Goal: Communication & Community: Connect with others

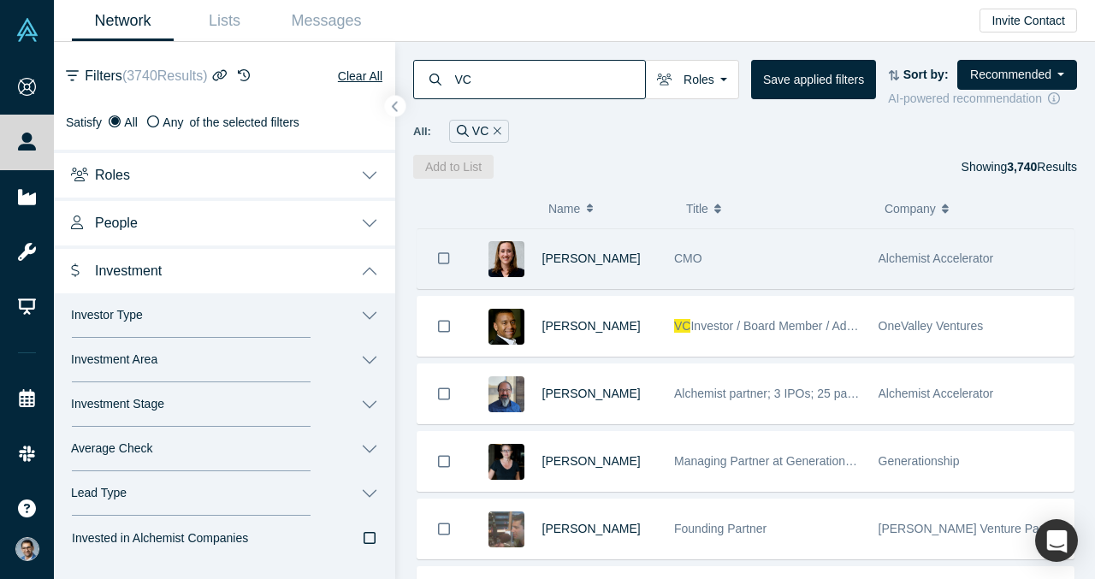
scroll to position [101, 0]
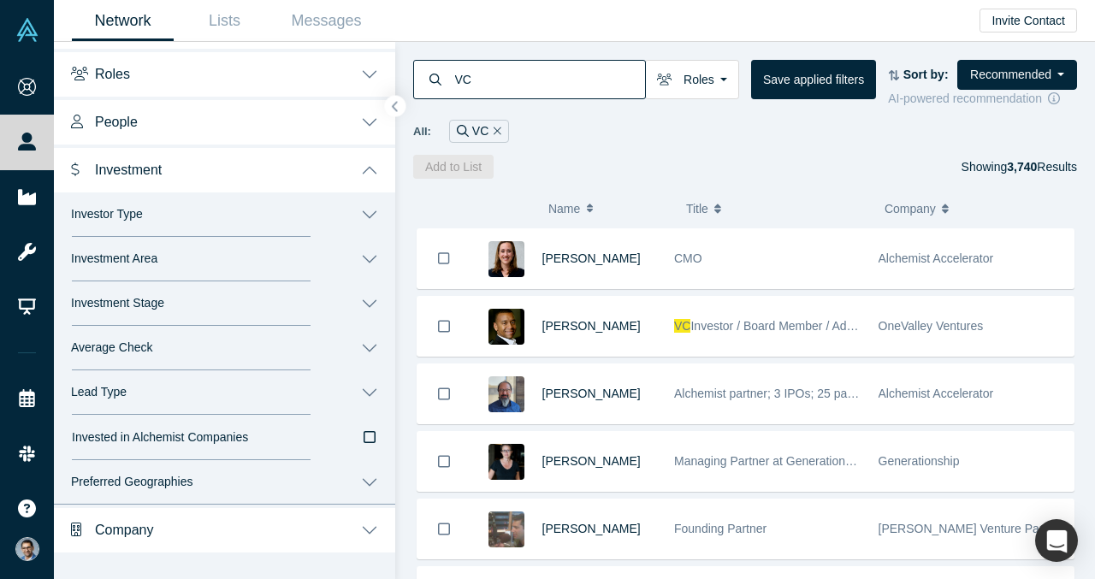
click at [293, 369] on div "Average Check or Not Defined $100 - $10k $10k - $100k $100k - $1M More than $1M" at bounding box center [224, 348] width 341 height 44
click at [290, 389] on button "Lead Type" at bounding box center [224, 393] width 341 height 44
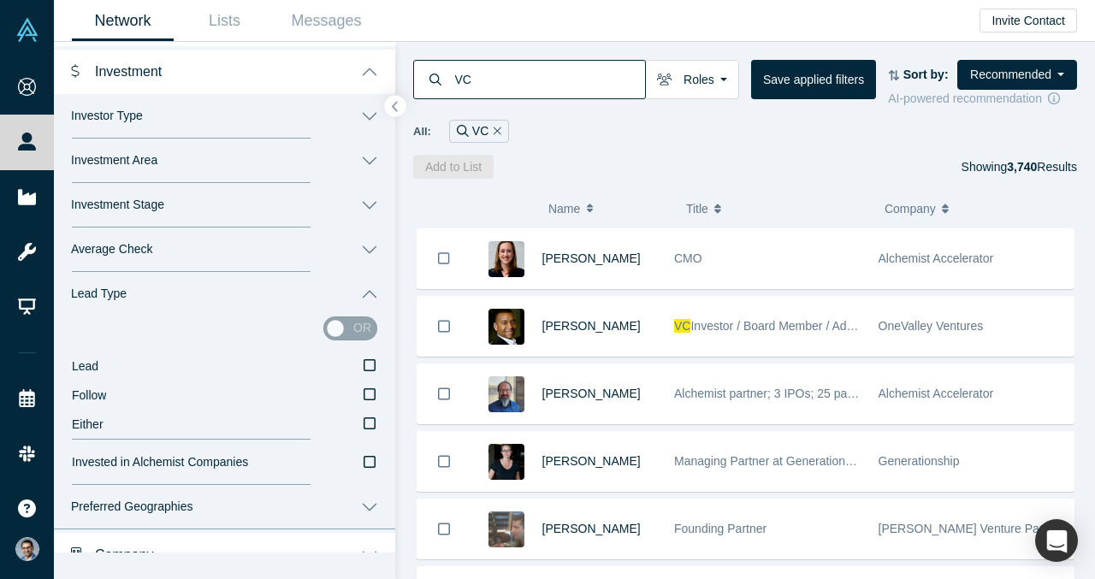
click at [290, 286] on button "Lead Type" at bounding box center [224, 294] width 341 height 44
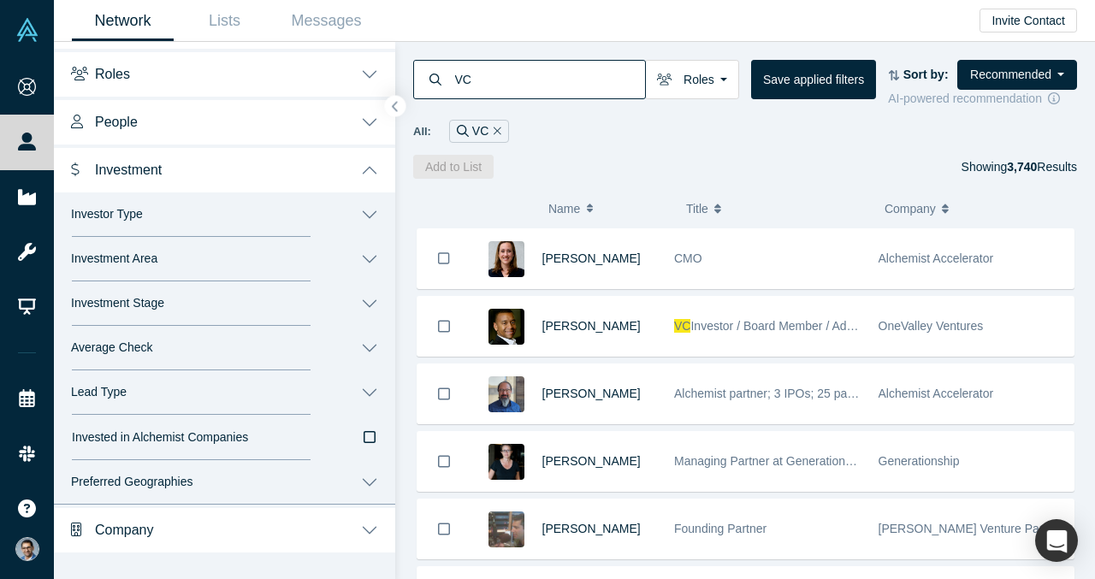
click at [290, 245] on button "Investment Area" at bounding box center [224, 259] width 341 height 44
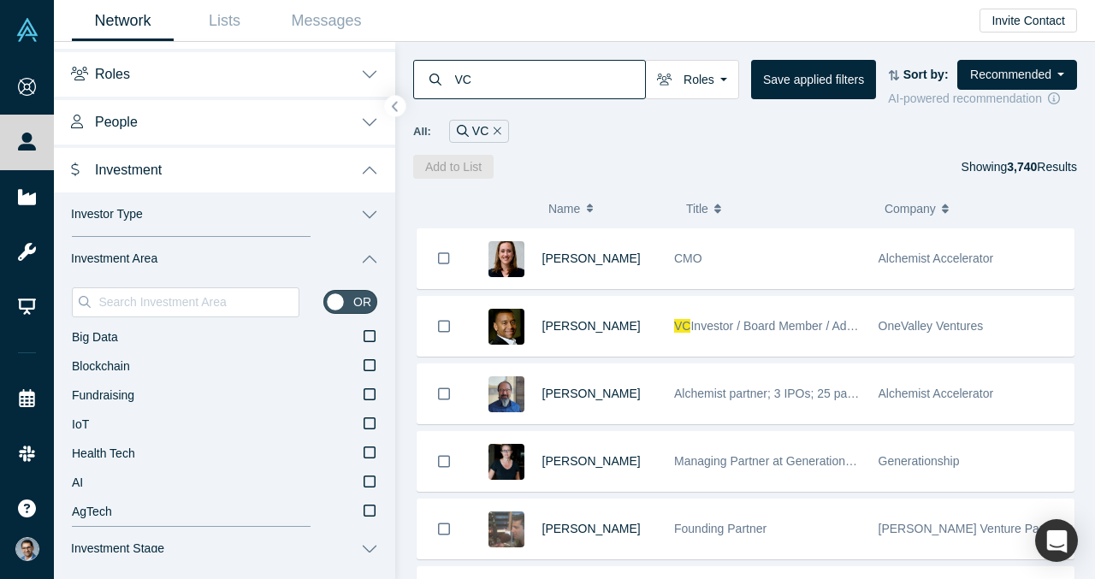
scroll to position [104, 0]
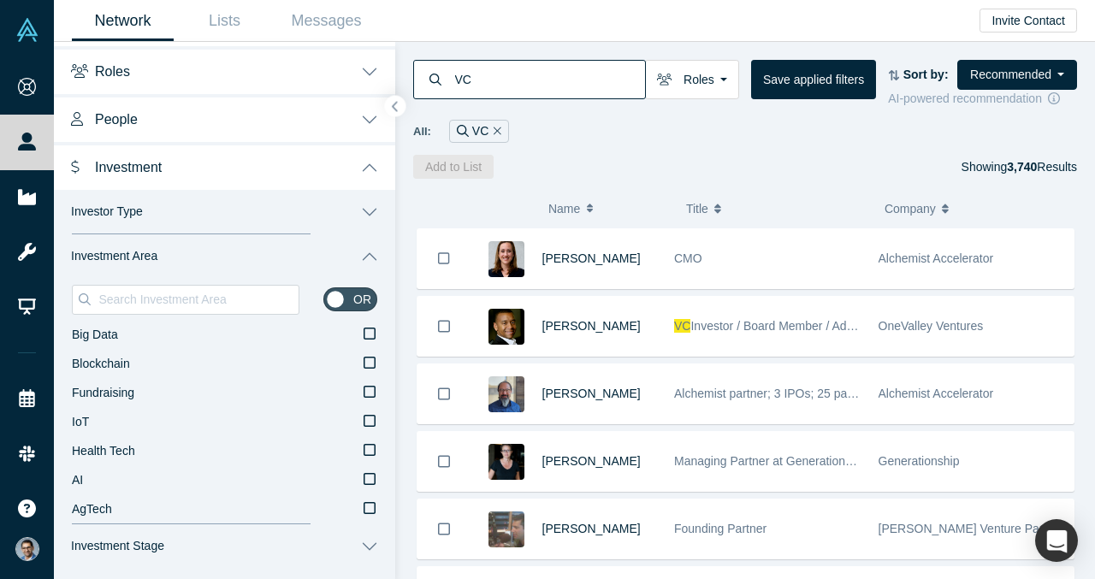
click at [279, 224] on button "Investor Type" at bounding box center [224, 212] width 341 height 44
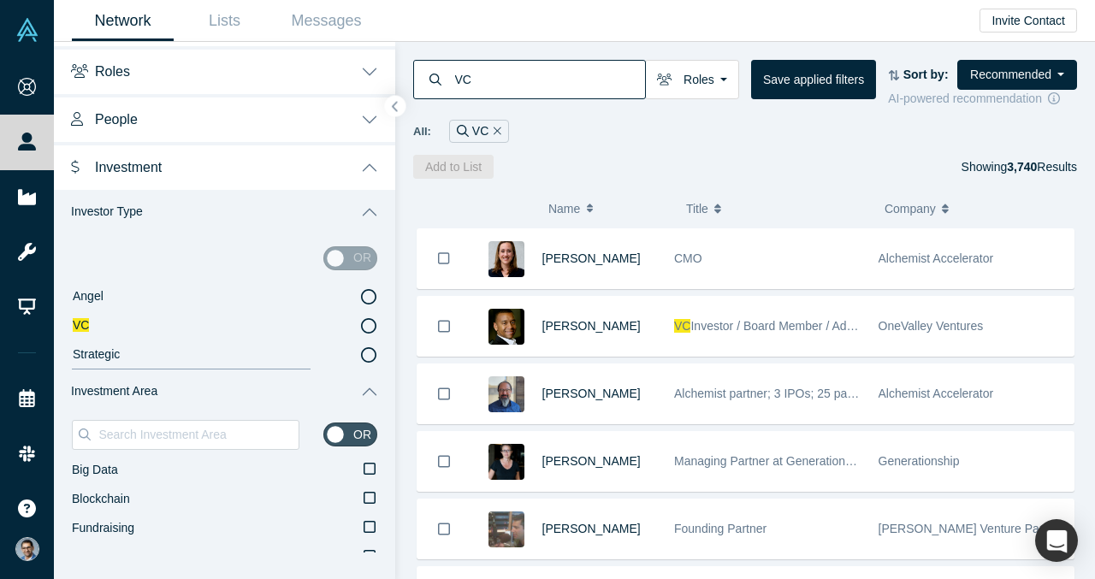
click at [274, 212] on button "Investor Type" at bounding box center [224, 212] width 341 height 44
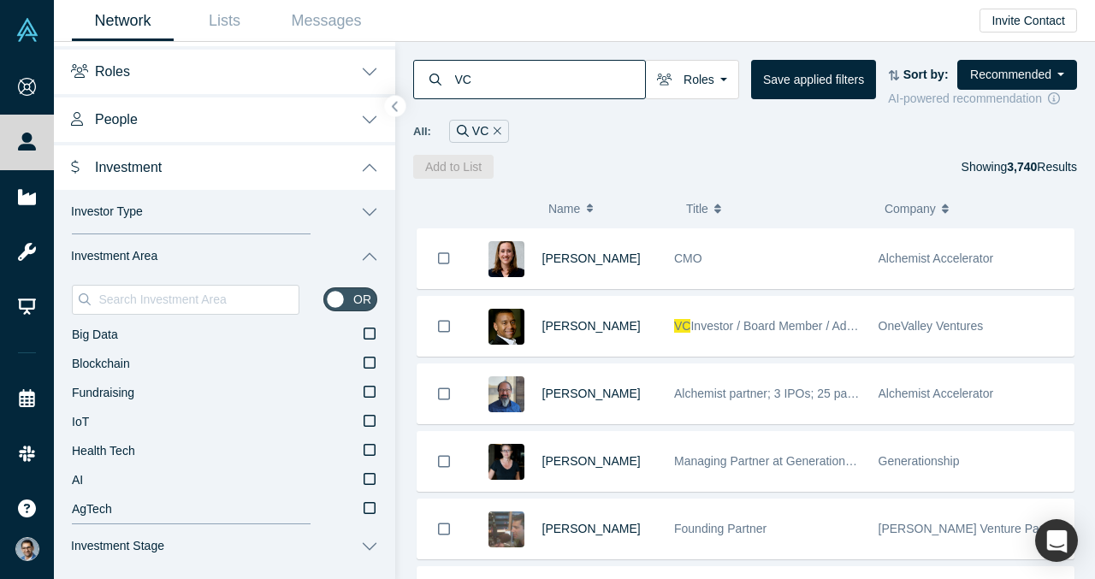
click at [270, 249] on button "Investment Area" at bounding box center [224, 256] width 341 height 44
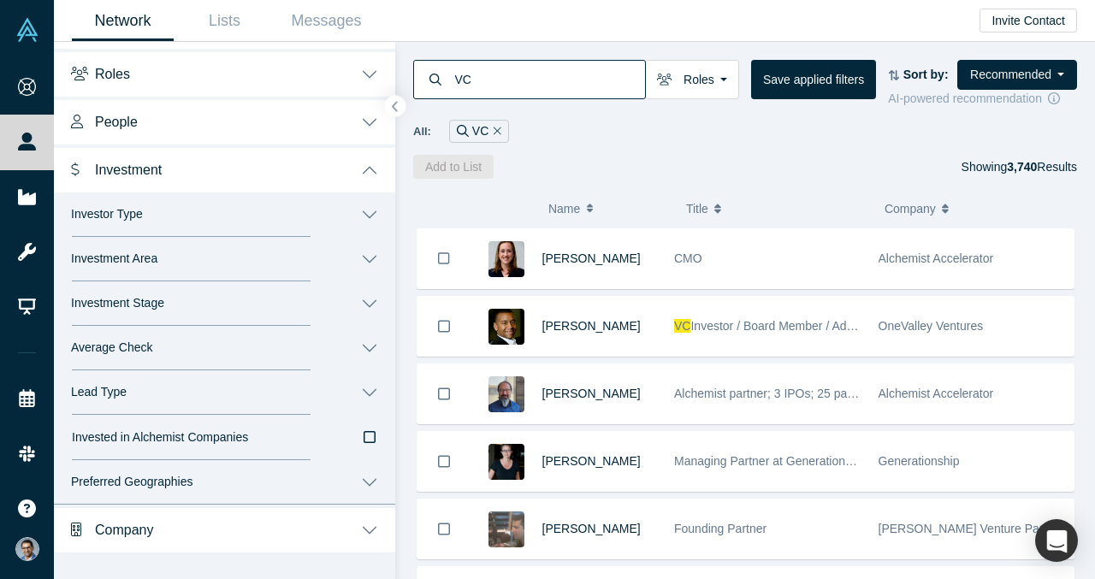
scroll to position [101, 0]
click at [258, 298] on button "Investment Stage" at bounding box center [224, 304] width 341 height 44
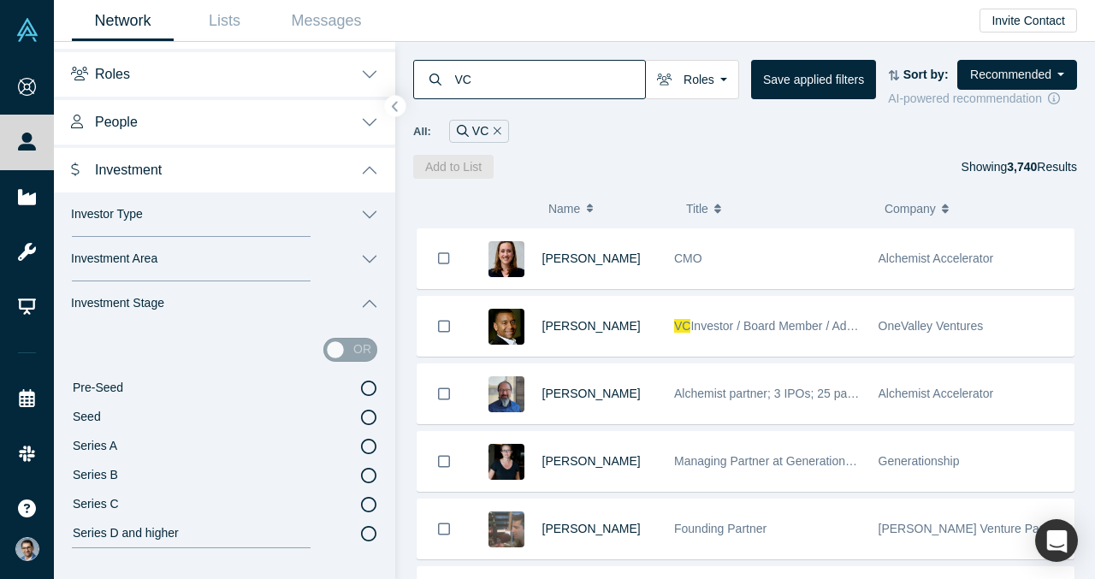
click at [371, 452] on icon at bounding box center [368, 446] width 15 height 15
click at [0, 0] on input "Series A" at bounding box center [0, 0] width 0 height 0
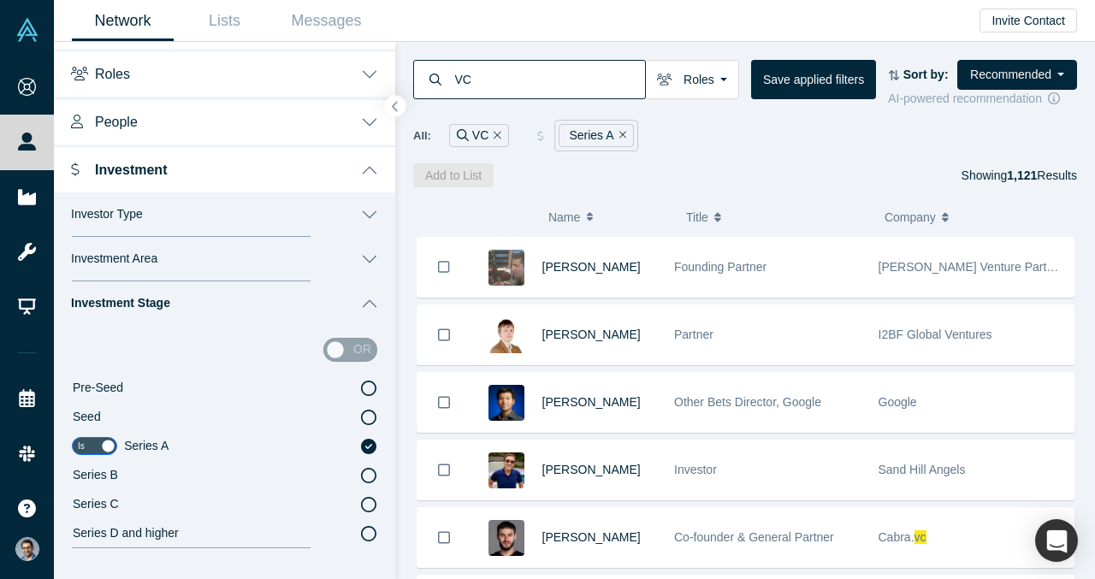
click at [365, 411] on icon at bounding box center [368, 417] width 15 height 15
click at [0, 0] on input "Seed" at bounding box center [0, 0] width 0 height 0
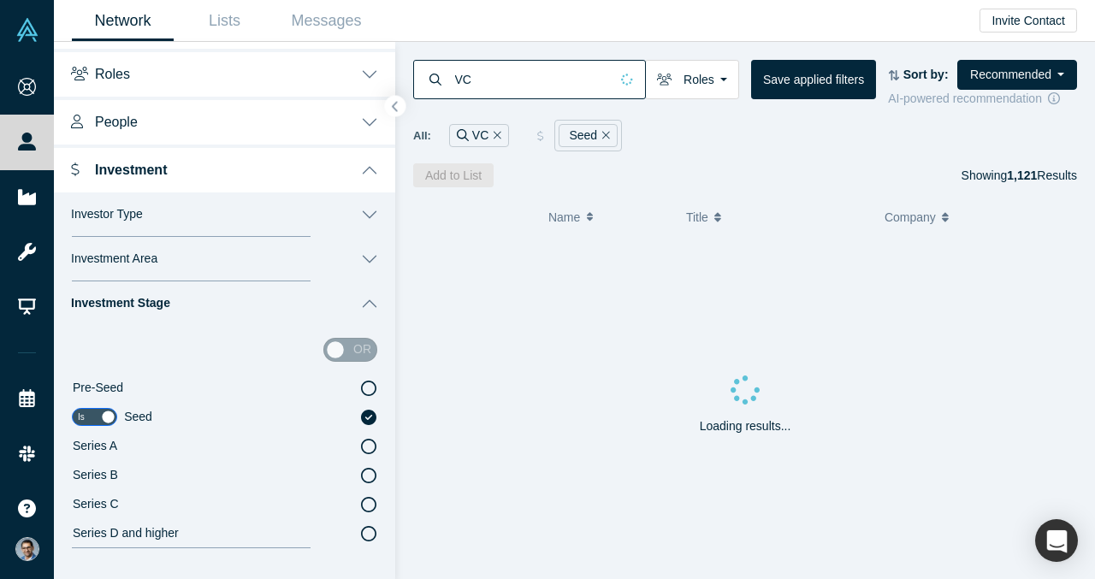
click at [375, 211] on button "Investor Type" at bounding box center [224, 215] width 341 height 44
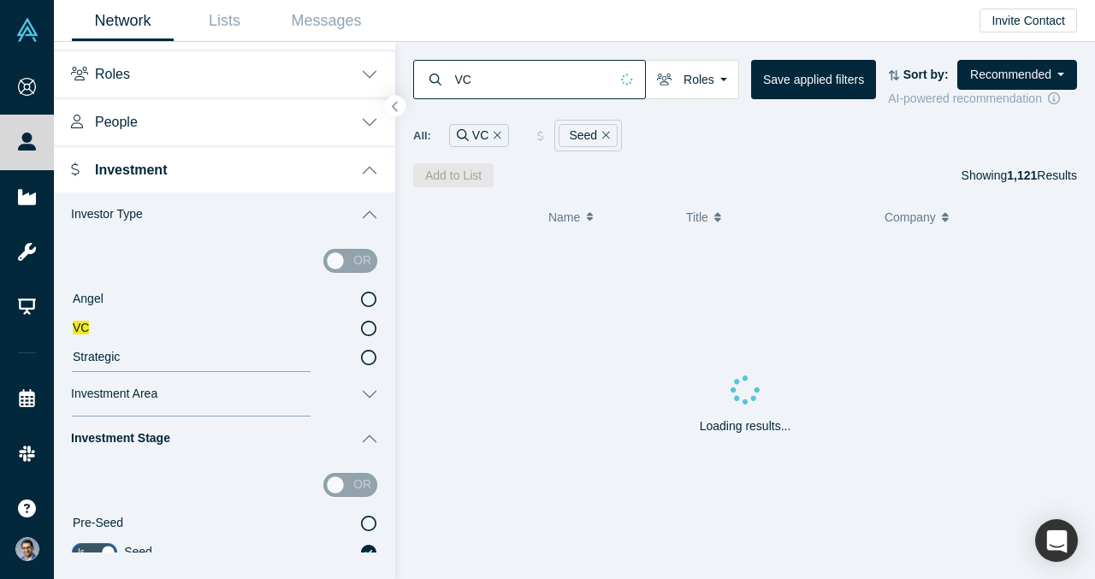
click at [375, 211] on button "Investor Type" at bounding box center [224, 215] width 341 height 44
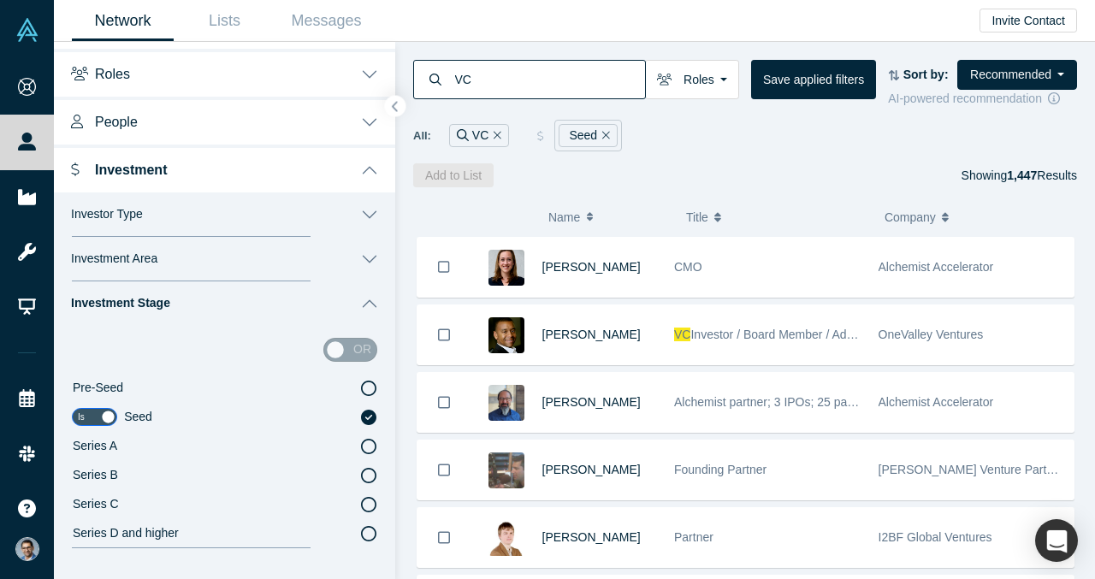
click at [371, 294] on button "Investment Stage" at bounding box center [224, 304] width 341 height 44
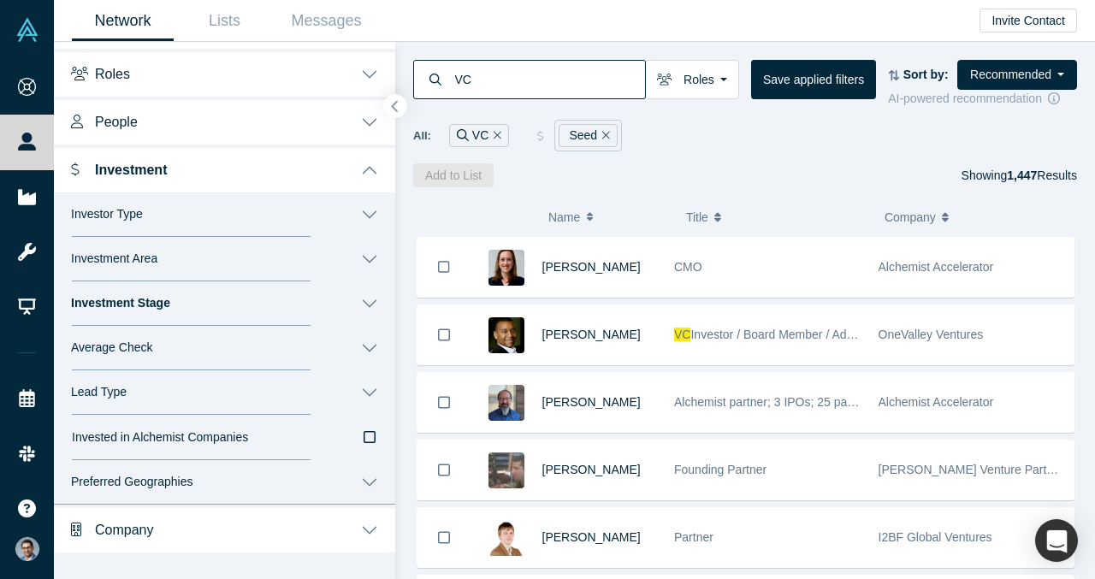
click at [394, 104] on icon "button" at bounding box center [395, 107] width 6 height 11
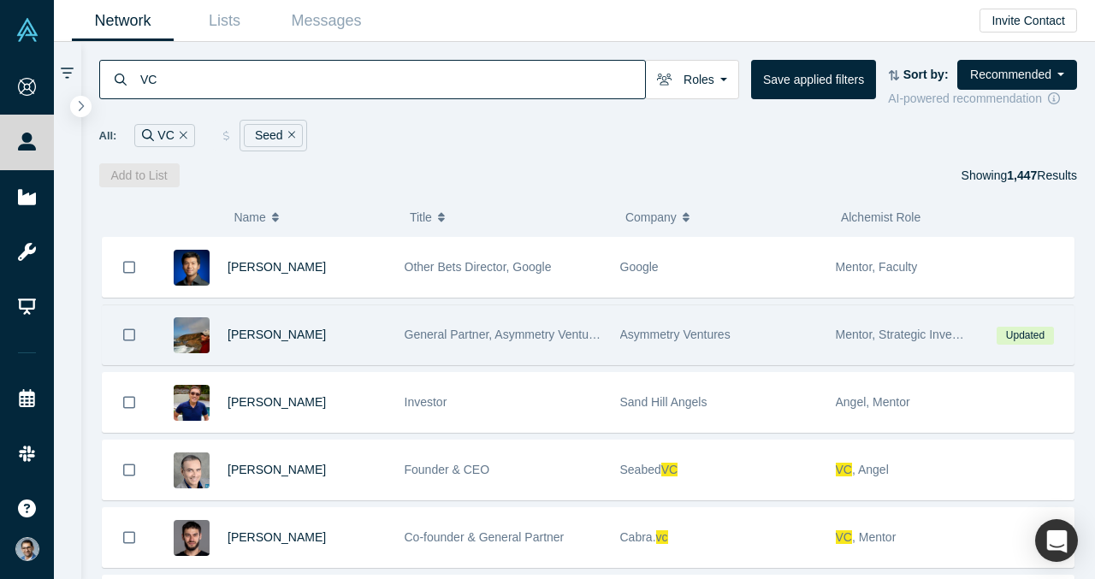
scroll to position [498, 0]
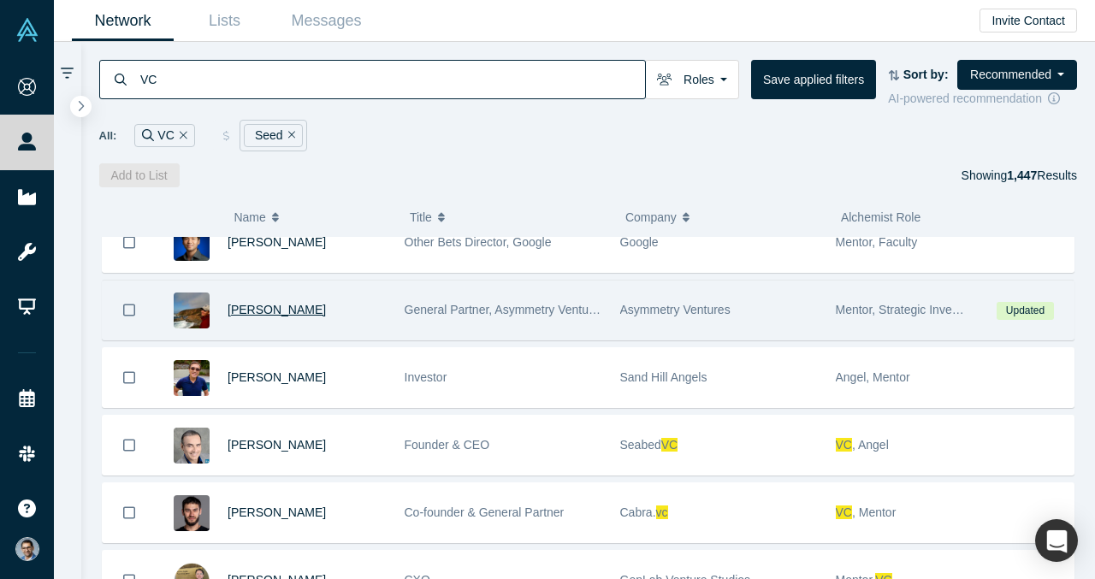
click at [249, 310] on span "Rob Ness" at bounding box center [277, 310] width 98 height 14
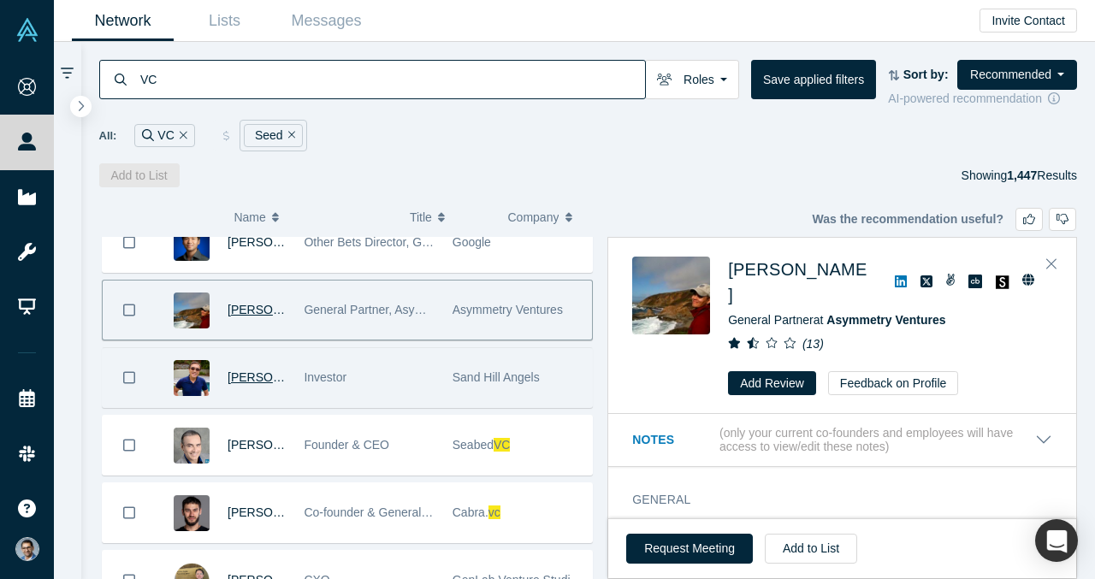
click at [262, 377] on span "Leo Chan" at bounding box center [277, 378] width 98 height 14
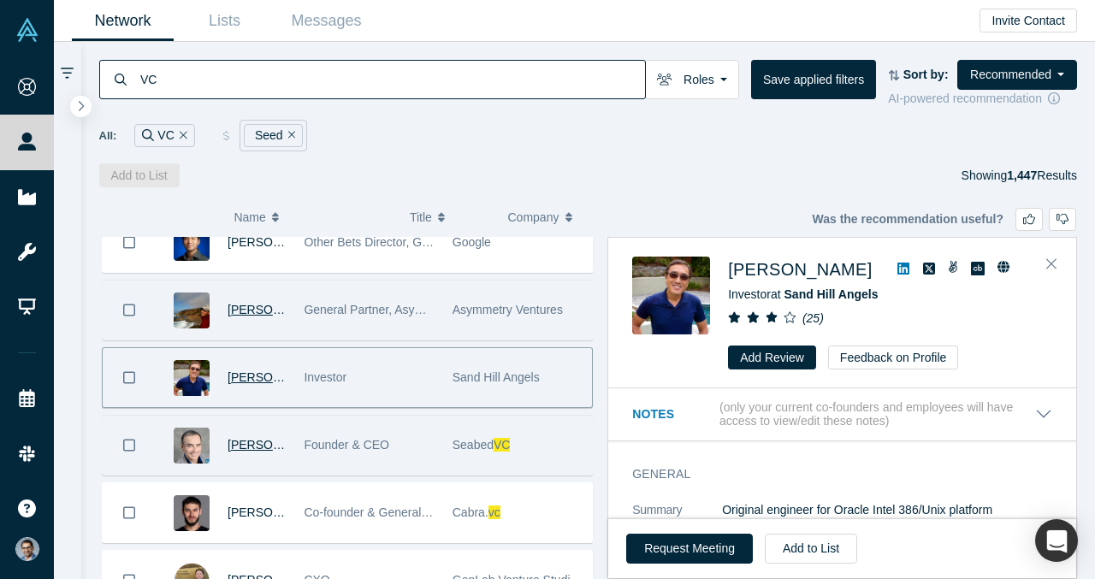
click at [260, 447] on span "[PERSON_NAME]" at bounding box center [277, 445] width 98 height 14
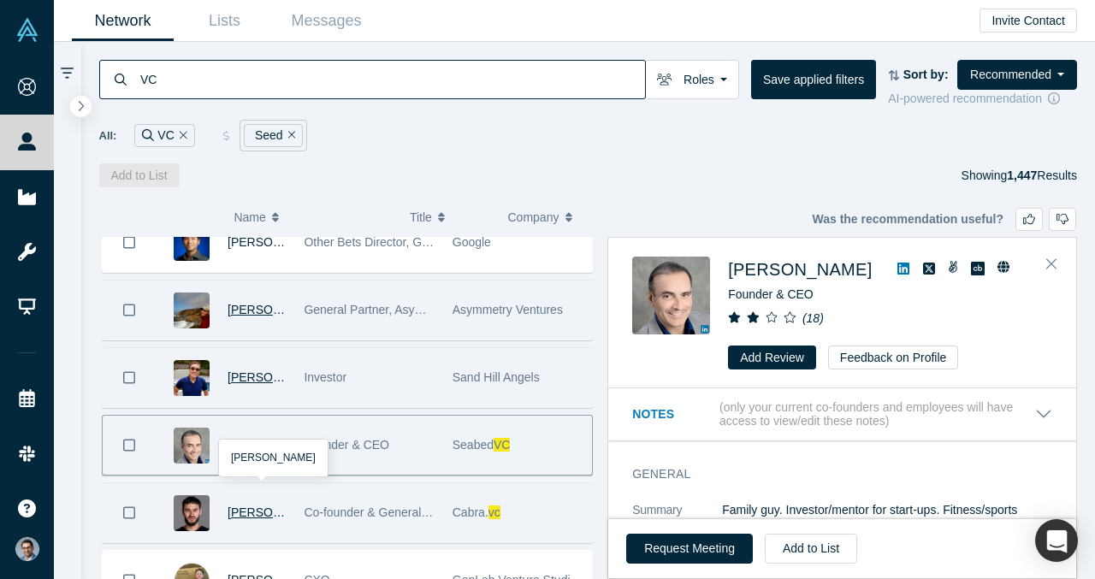
click at [256, 510] on span "Alexey Alexanov" at bounding box center [277, 513] width 98 height 14
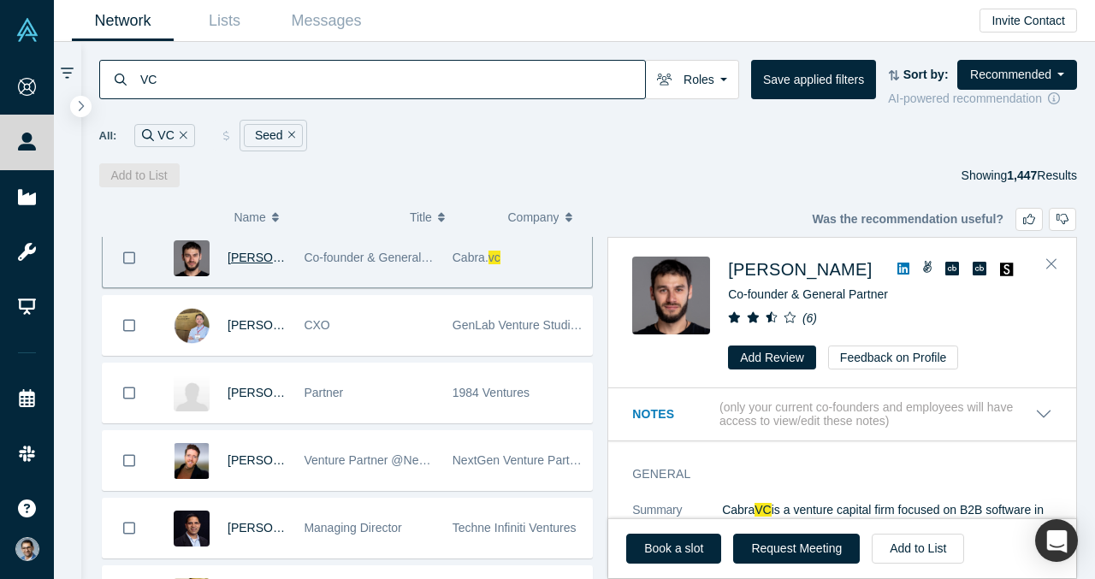
scroll to position [762, 0]
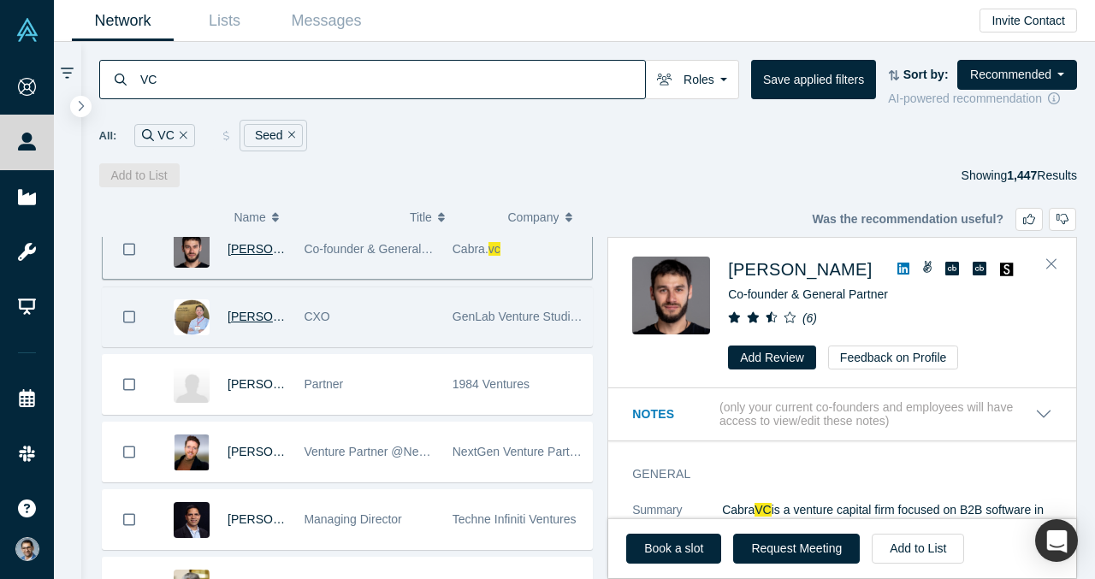
click at [250, 318] on span "Jeremy Geiger" at bounding box center [277, 317] width 98 height 14
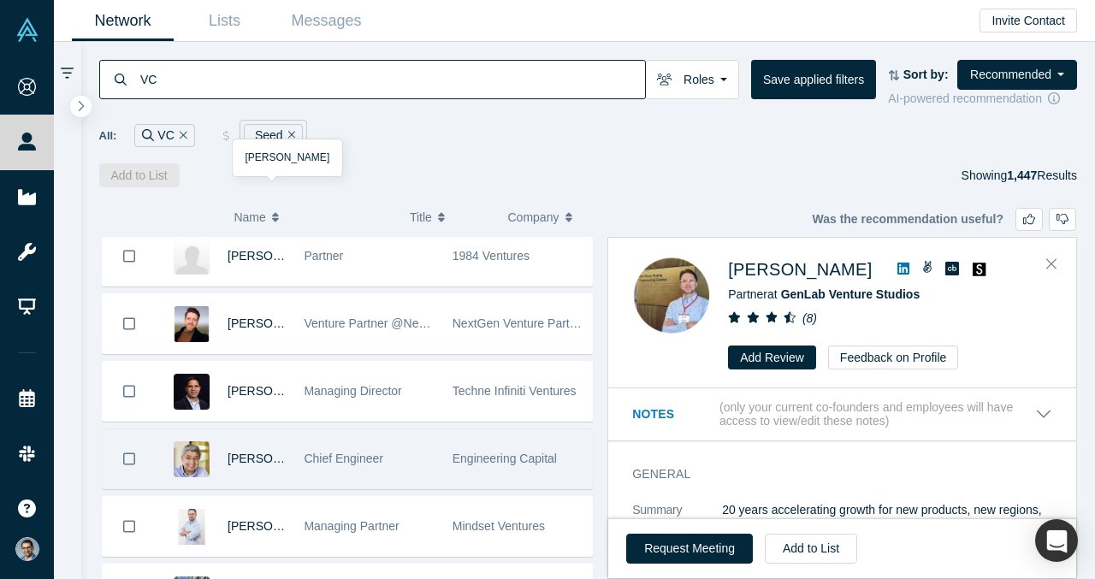
scroll to position [888, 0]
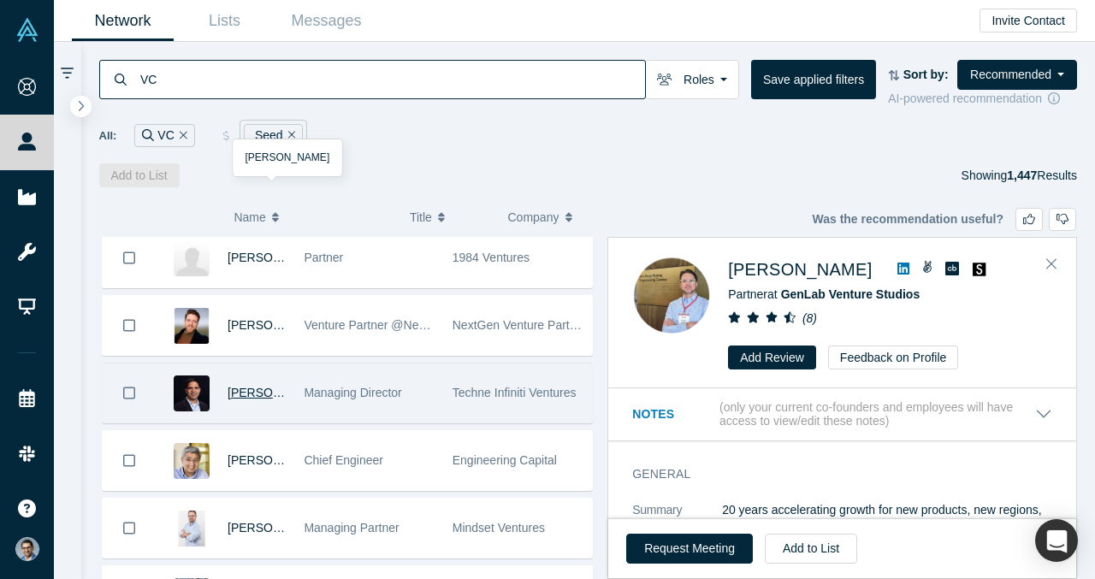
click at [258, 393] on span "Deepak Gupta" at bounding box center [277, 393] width 98 height 14
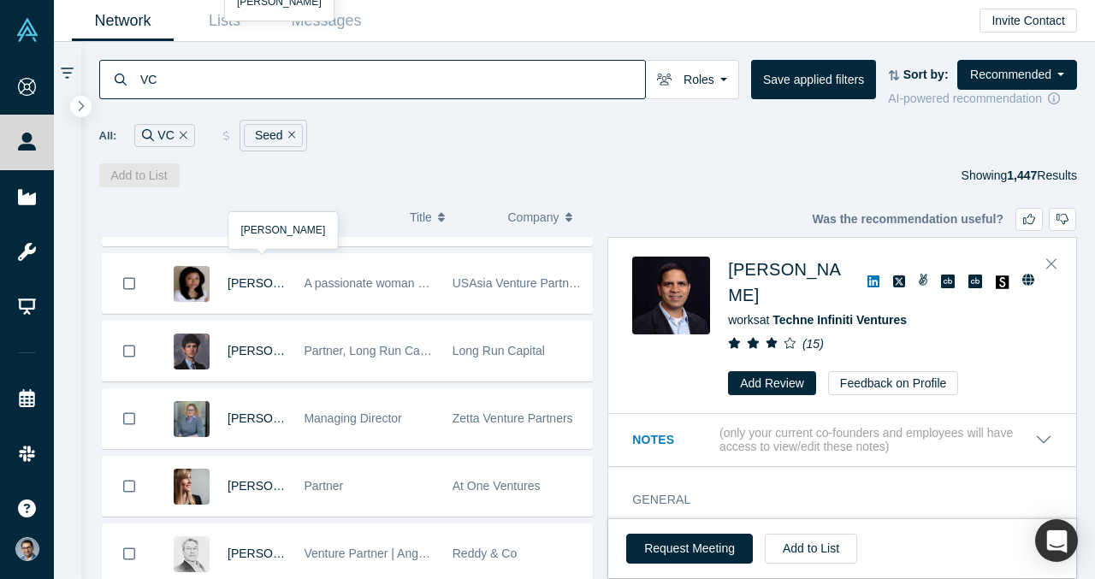
scroll to position [1264, 0]
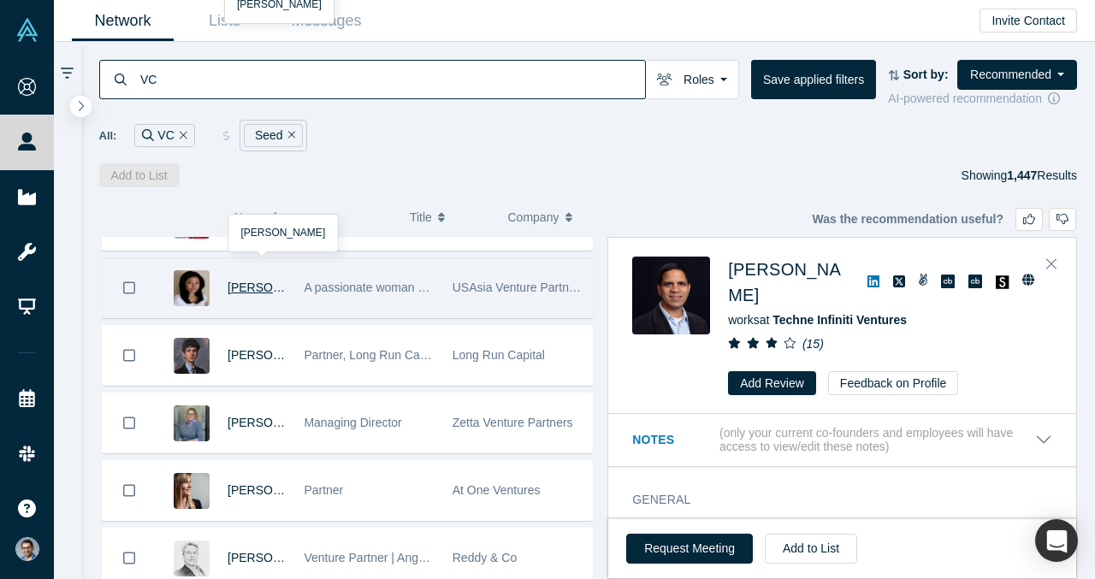
click at [256, 286] on span "Akemi Koda" at bounding box center [277, 288] width 98 height 14
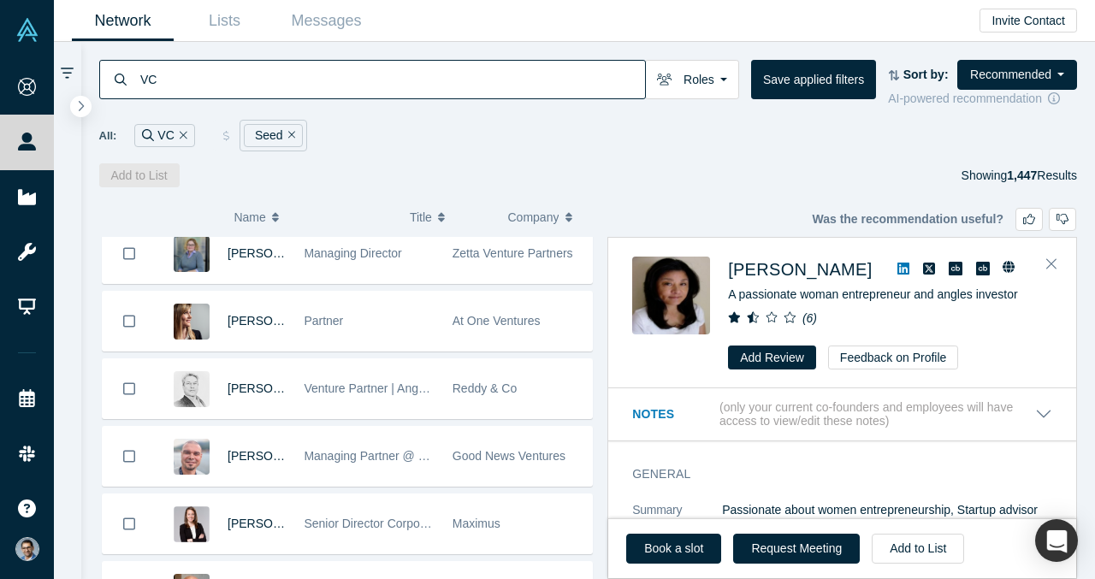
scroll to position [1448, 0]
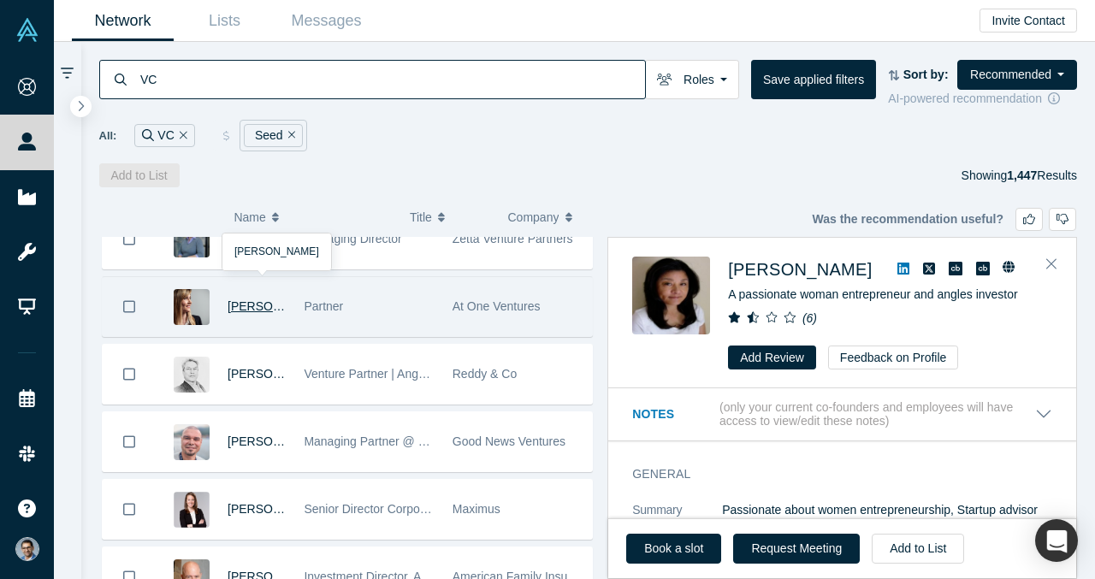
click at [268, 311] on span "Laurie Menoud" at bounding box center [277, 307] width 98 height 14
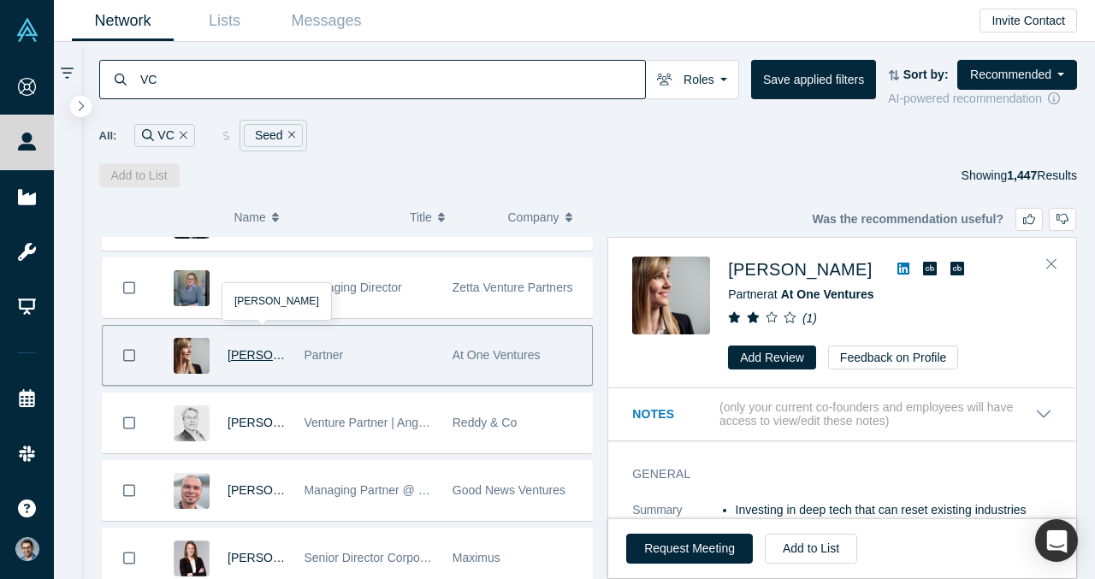
scroll to position [1398, 0]
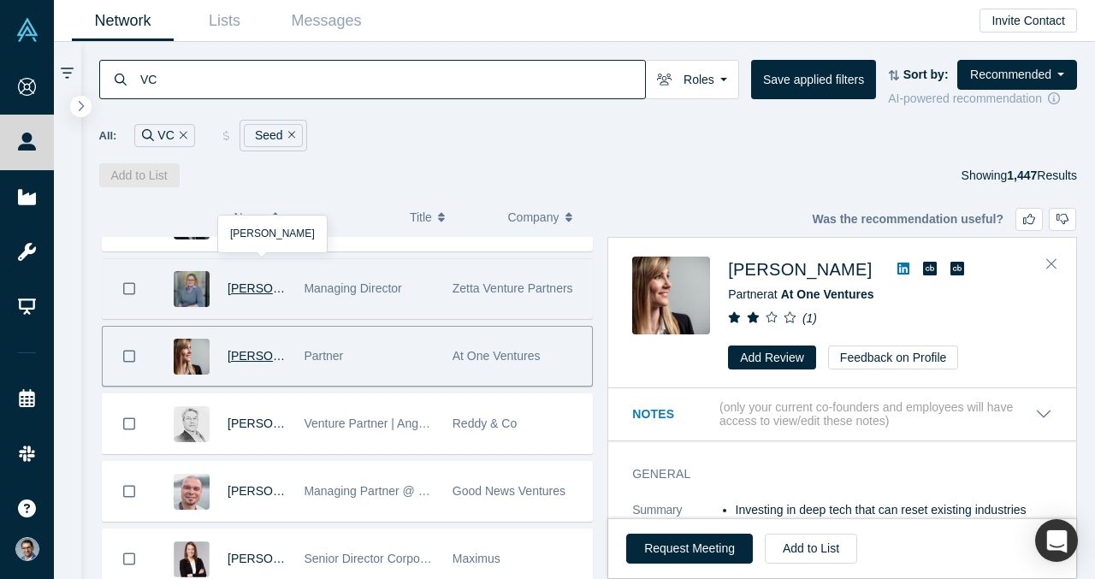
click at [266, 293] on span "[PERSON_NAME]" at bounding box center [277, 289] width 98 height 14
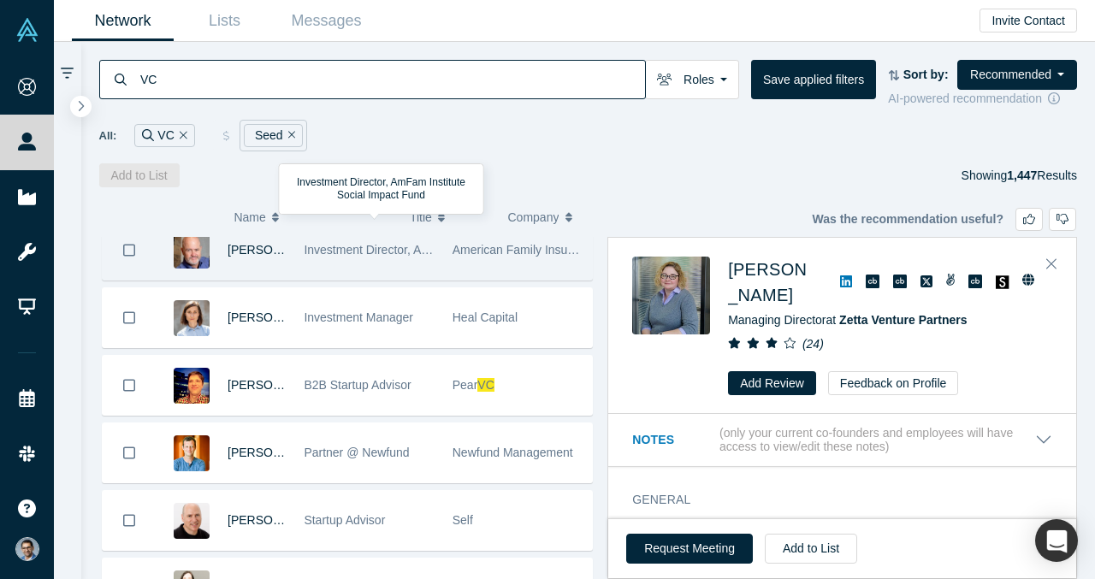
scroll to position [1785, 0]
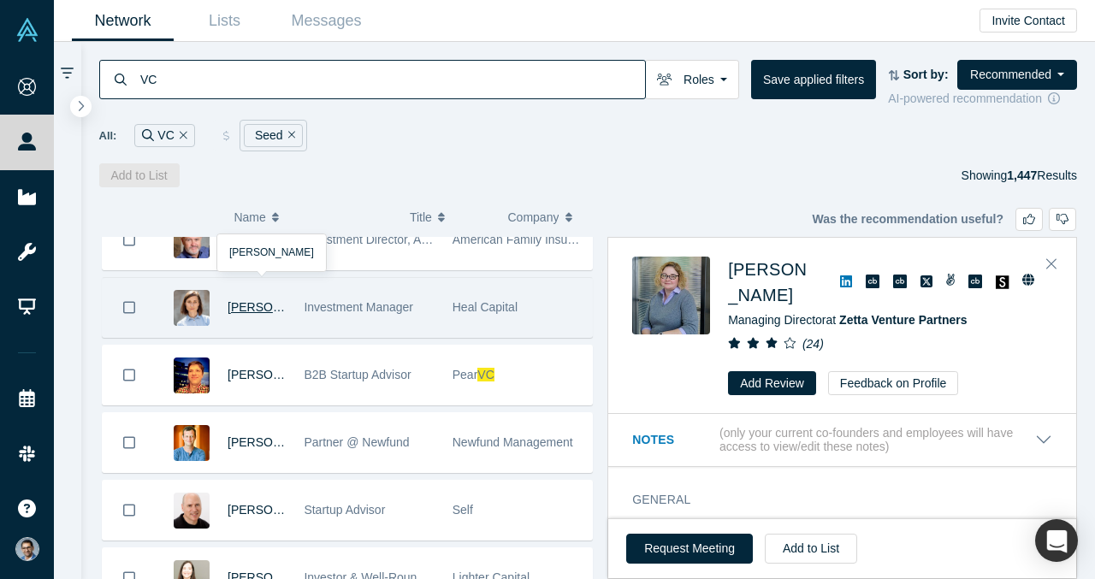
click at [250, 306] on span "Marta Mrozowicz" at bounding box center [277, 307] width 98 height 14
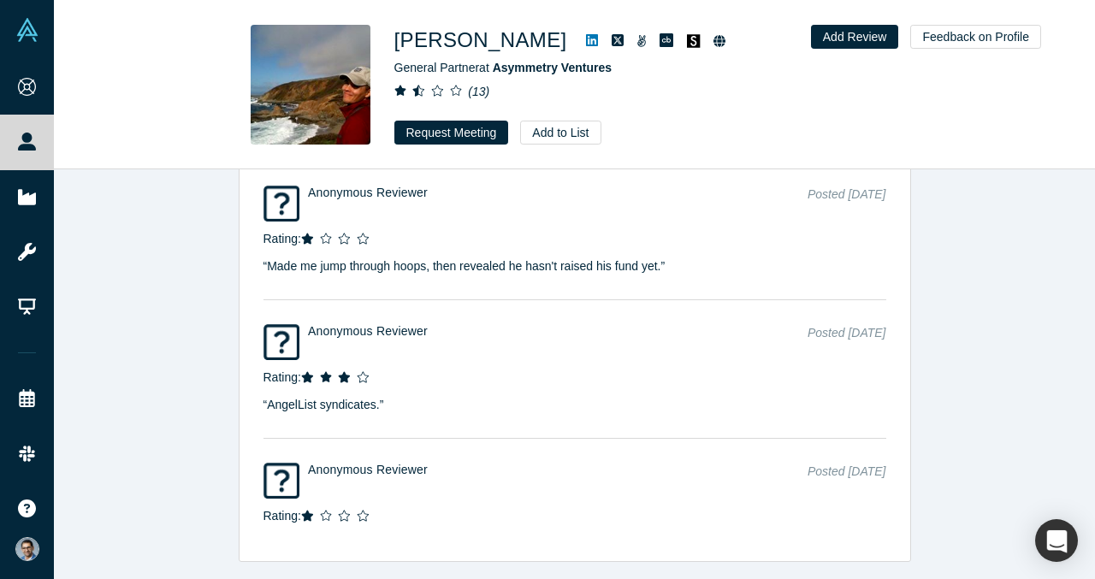
scroll to position [3663, 0]
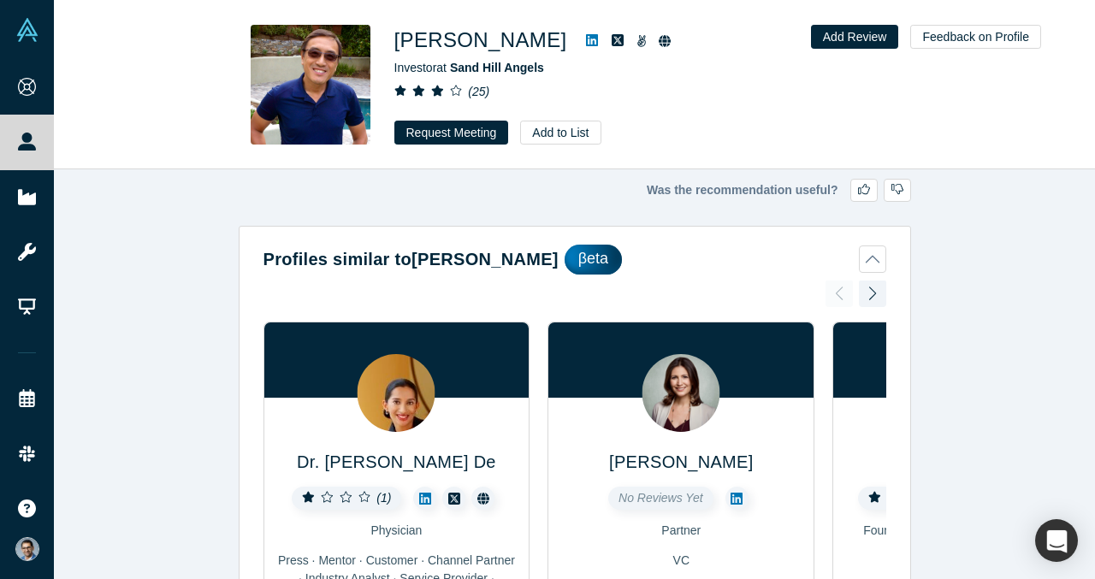
click at [869, 258] on button "Profiles similar to Leo Chan βeta" at bounding box center [575, 260] width 623 height 30
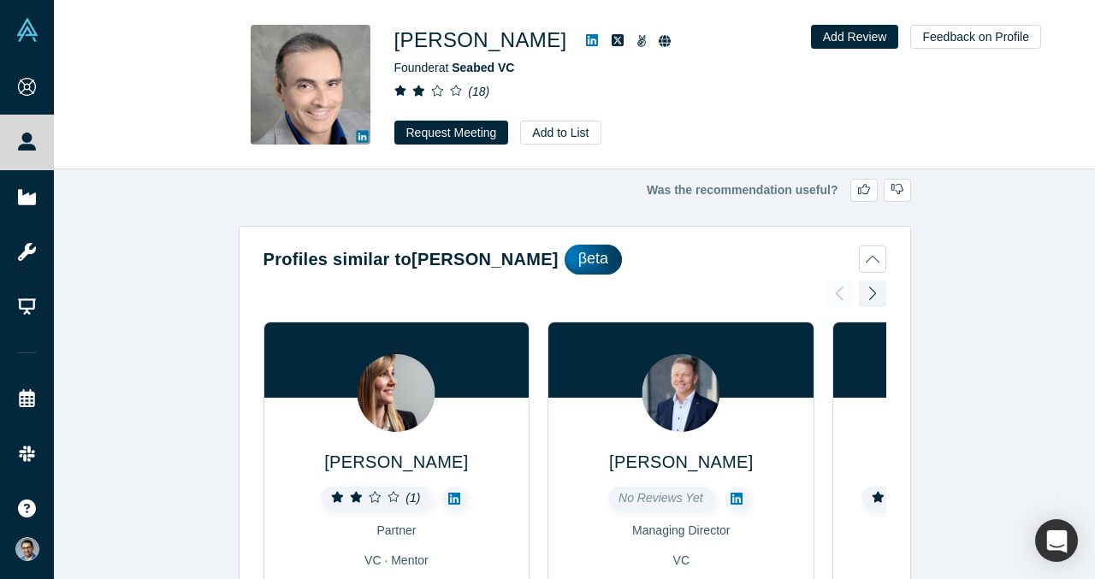
click at [586, 45] on icon at bounding box center [592, 40] width 12 height 12
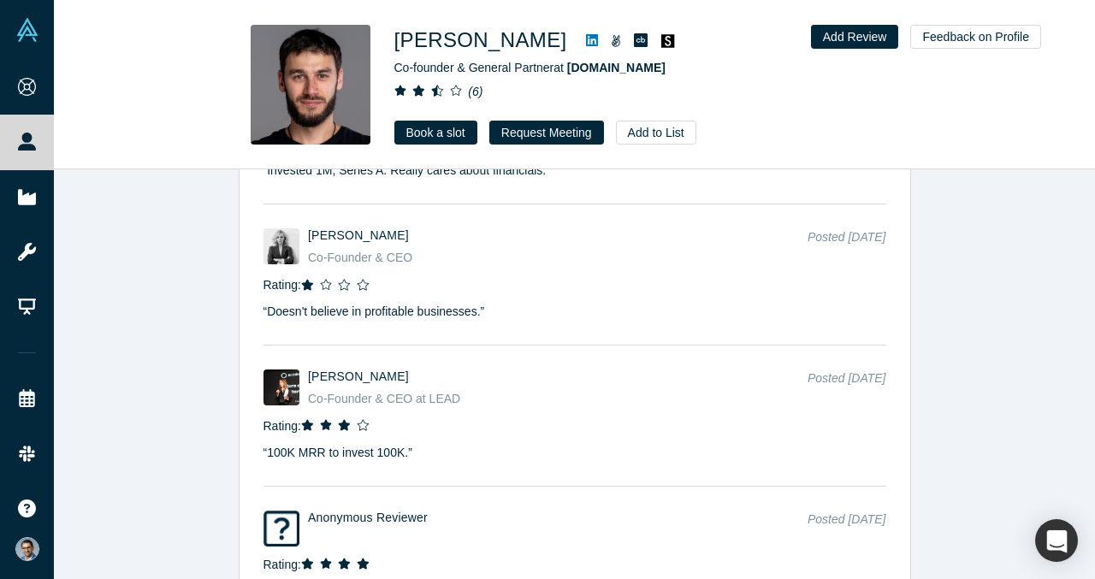
scroll to position [3590, 0]
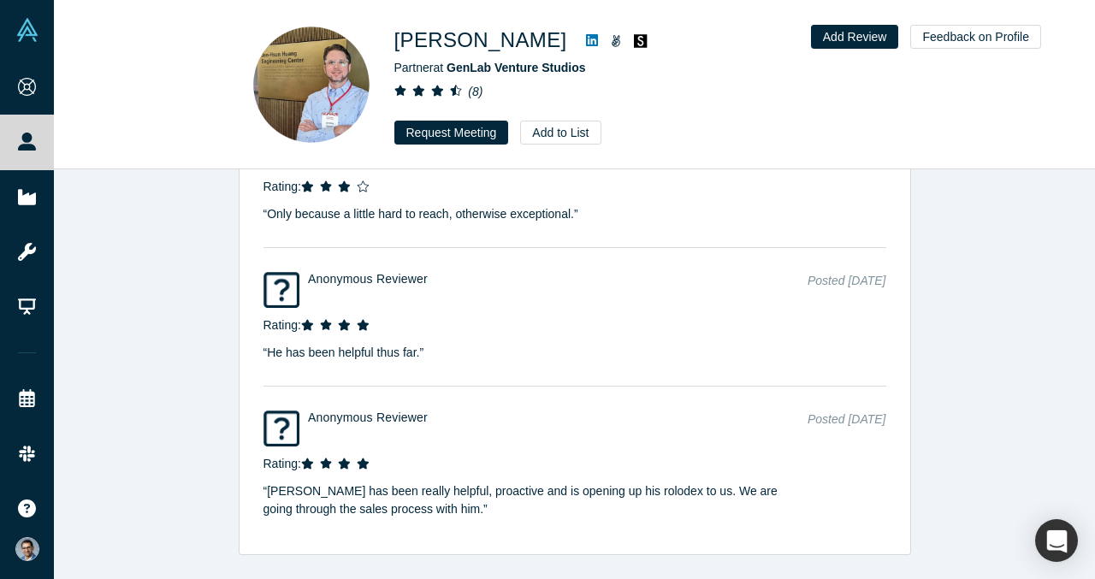
scroll to position [5660, 0]
click at [586, 39] on icon at bounding box center [592, 40] width 12 height 12
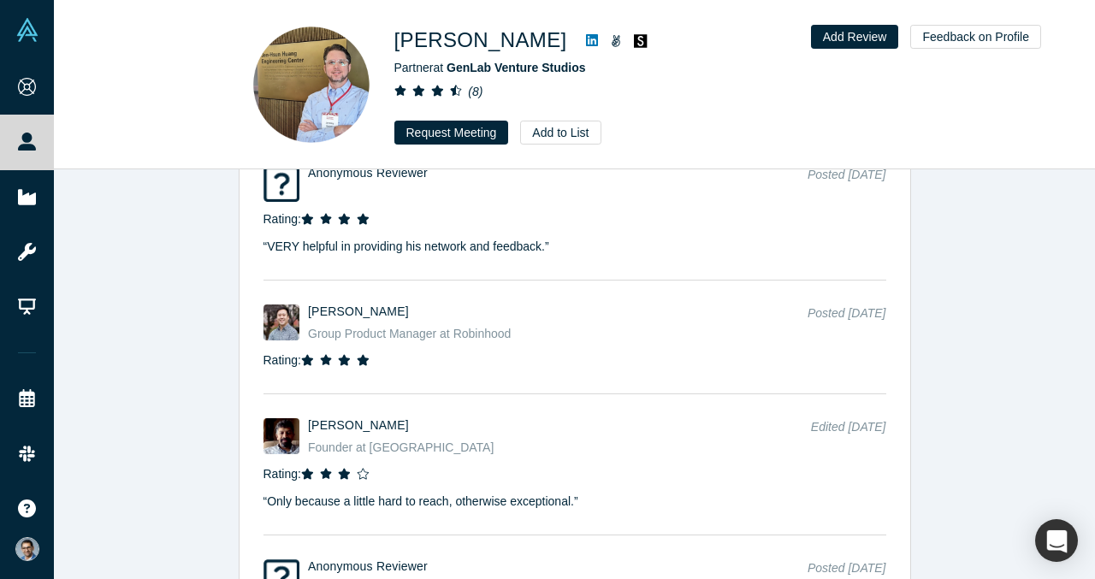
scroll to position [5068, 0]
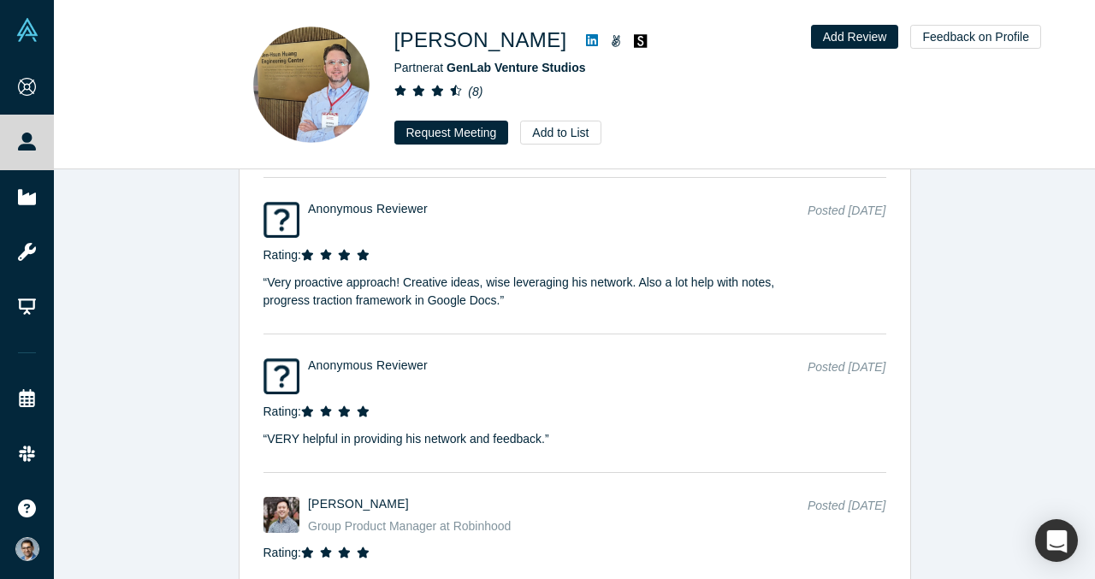
click at [586, 44] on icon at bounding box center [592, 40] width 12 height 12
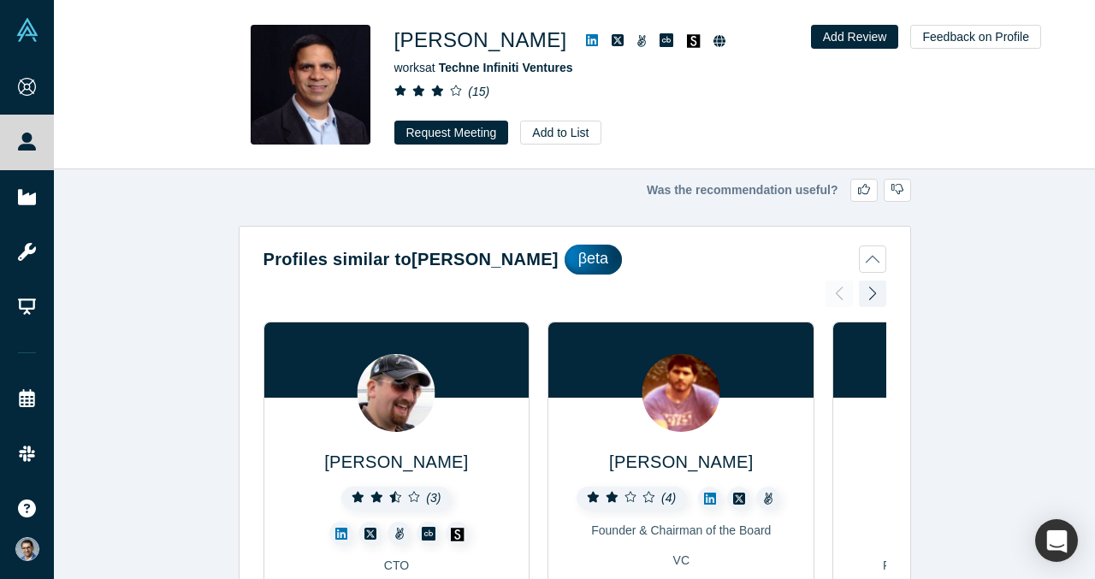
click at [586, 40] on icon at bounding box center [592, 40] width 12 height 12
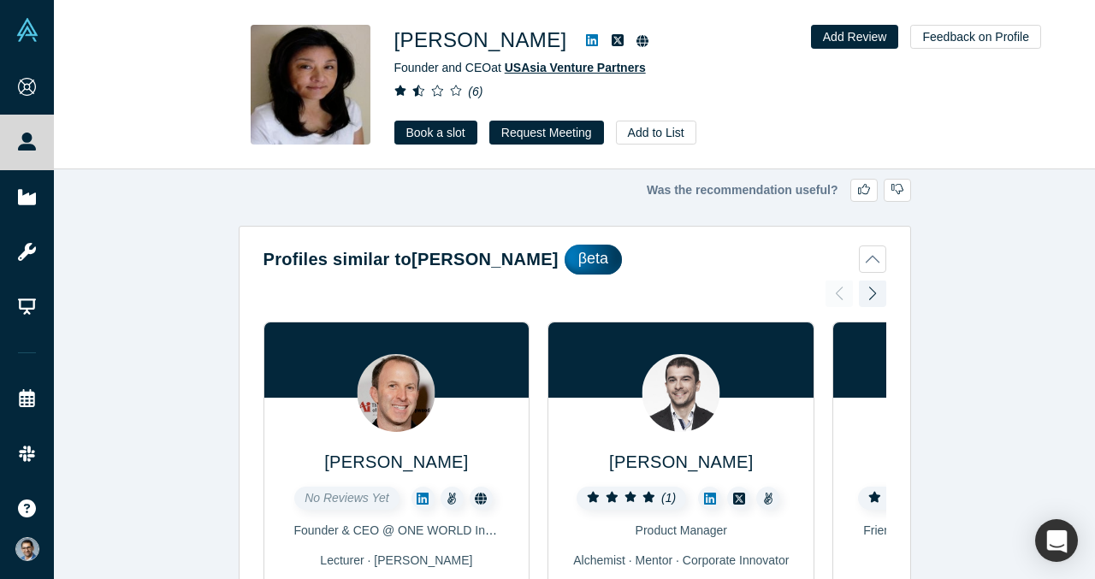
click at [571, 66] on span "USAsia Venture Partners" at bounding box center [575, 68] width 141 height 14
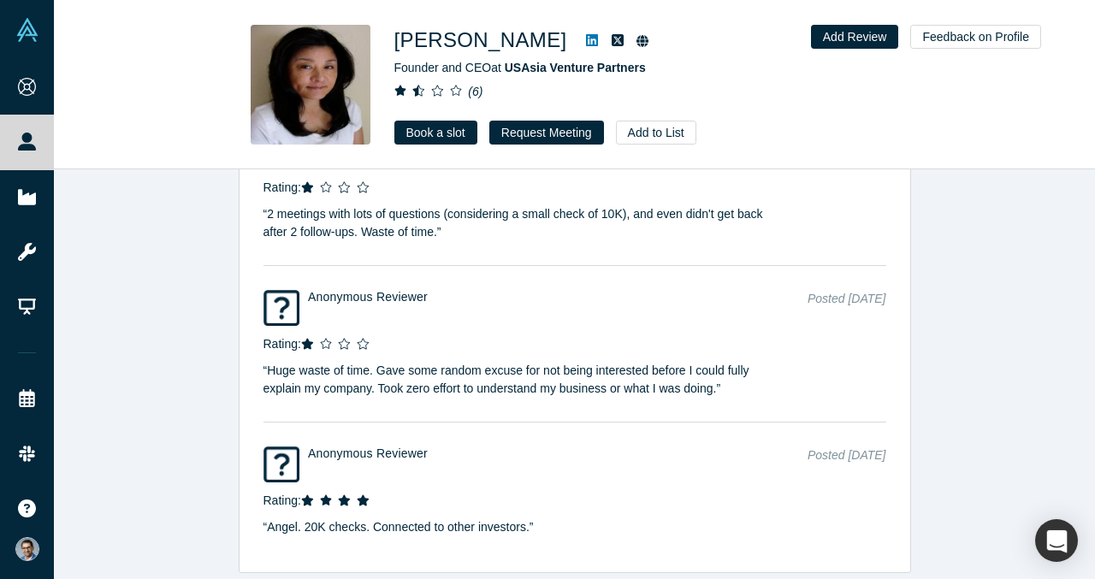
scroll to position [4407, 0]
click at [586, 42] on icon at bounding box center [592, 40] width 12 height 12
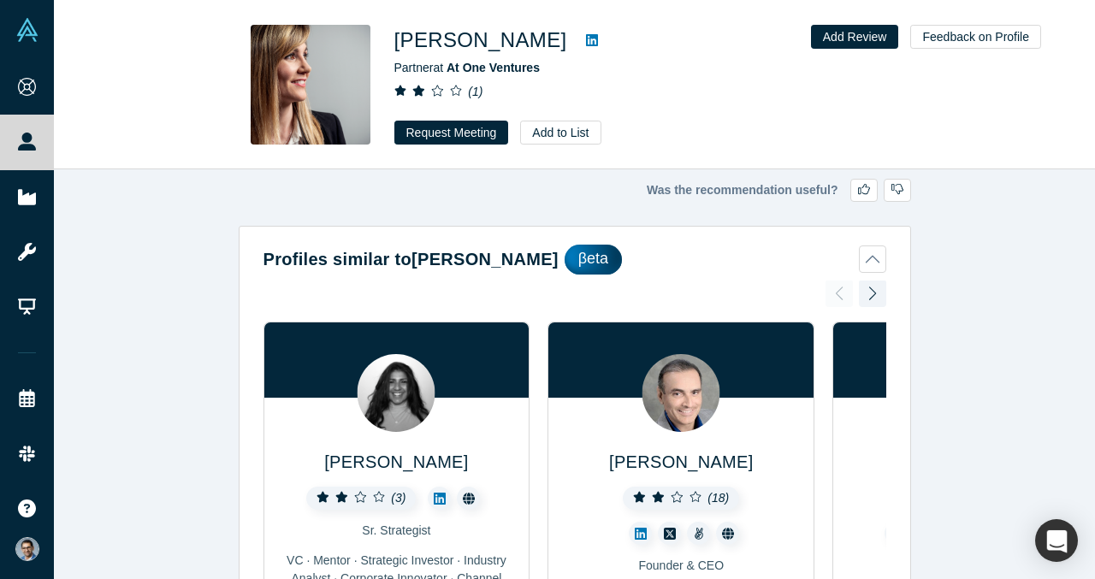
click at [586, 33] on icon at bounding box center [592, 40] width 12 height 14
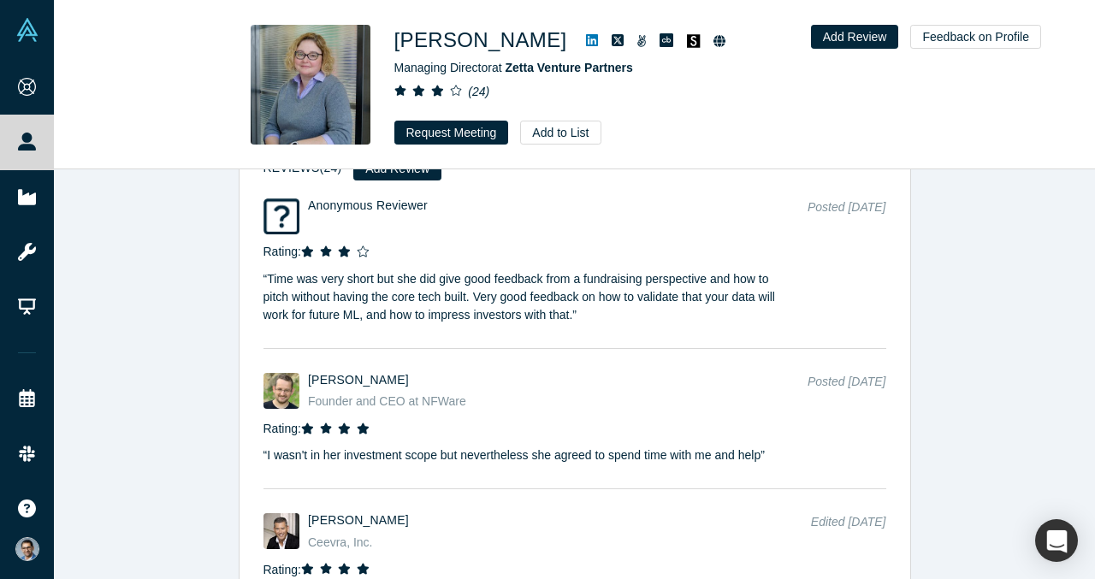
scroll to position [2806, 0]
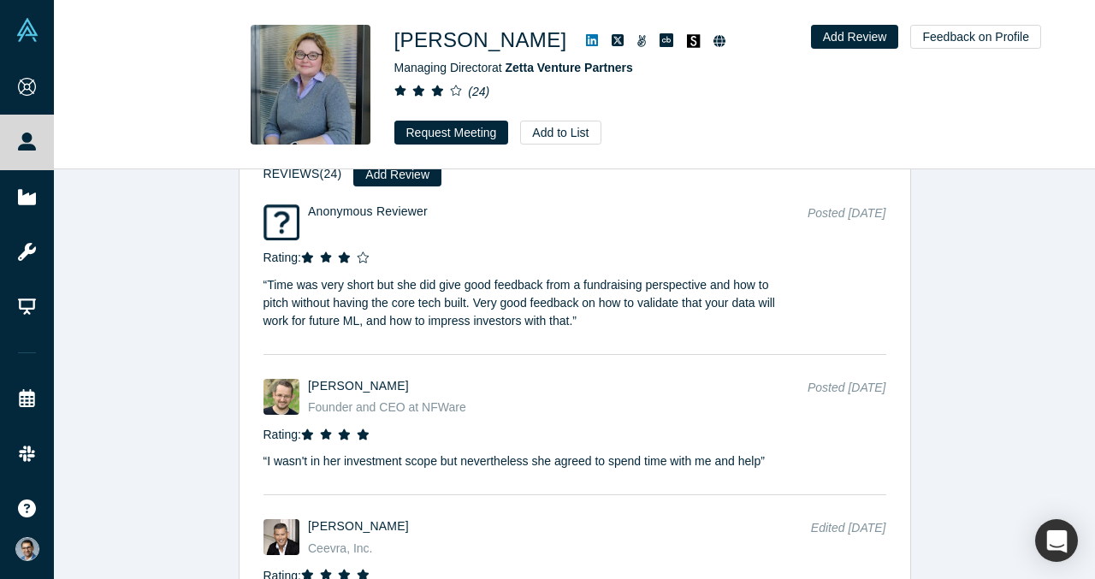
click at [586, 35] on icon at bounding box center [592, 40] width 12 height 12
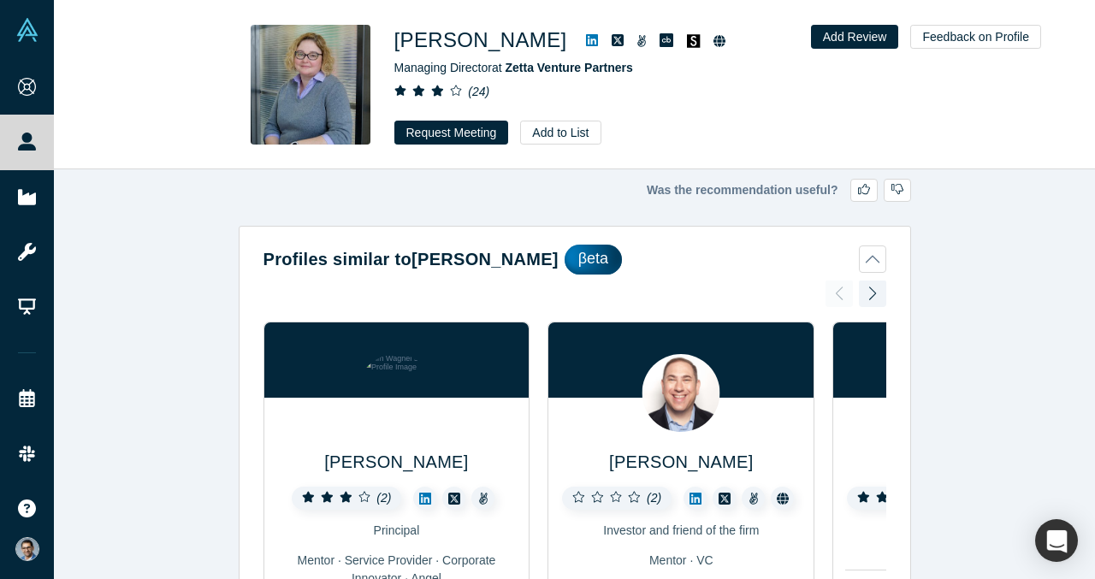
scroll to position [8, 0]
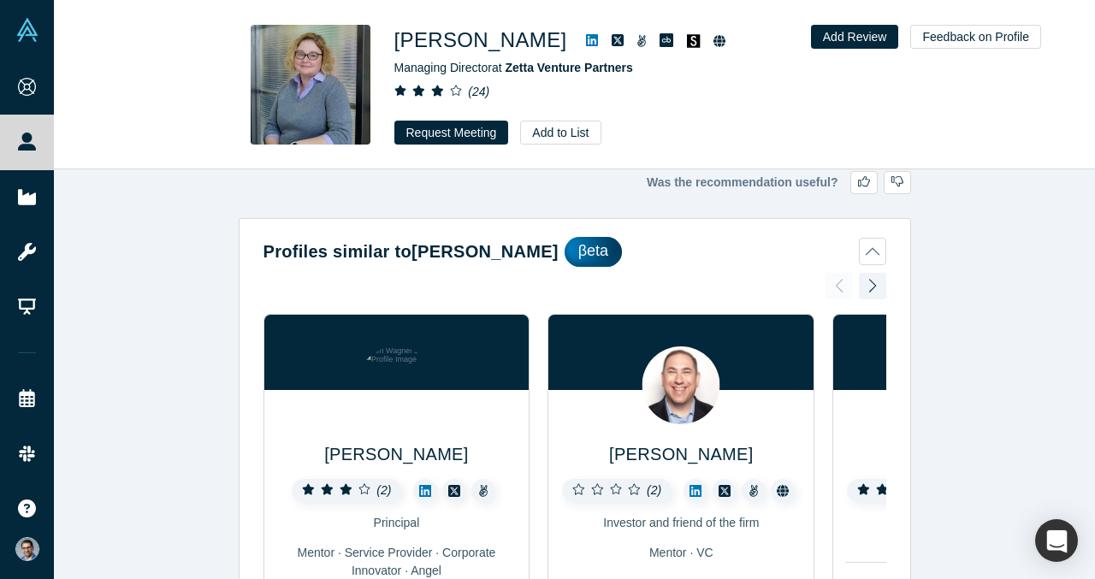
click at [881, 242] on button "Profiles similar to [PERSON_NAME] βeta" at bounding box center [575, 252] width 623 height 30
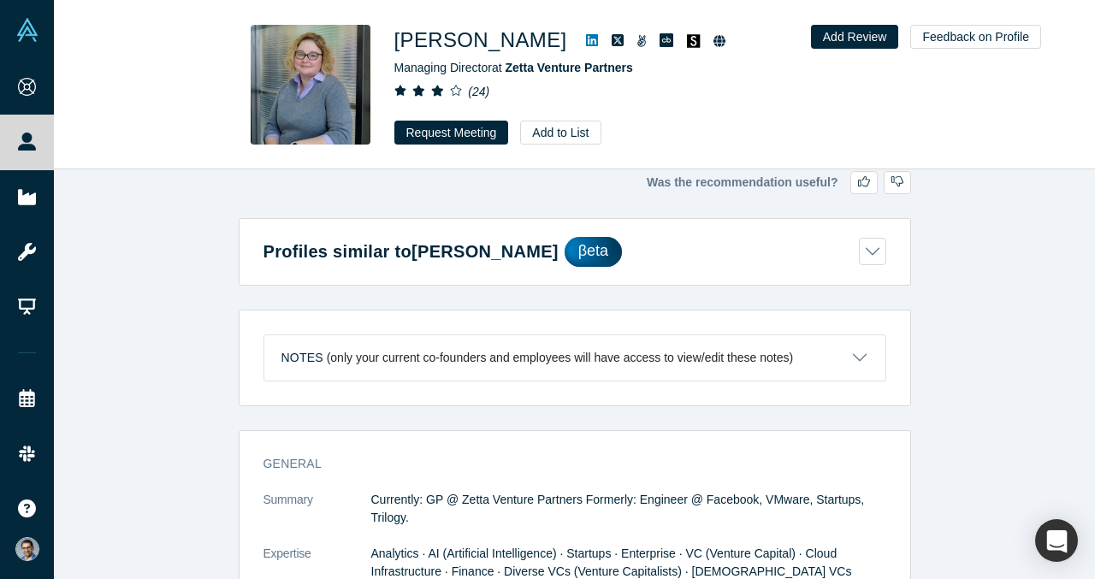
click at [881, 256] on button "Profiles similar to [PERSON_NAME] βeta" at bounding box center [575, 252] width 623 height 30
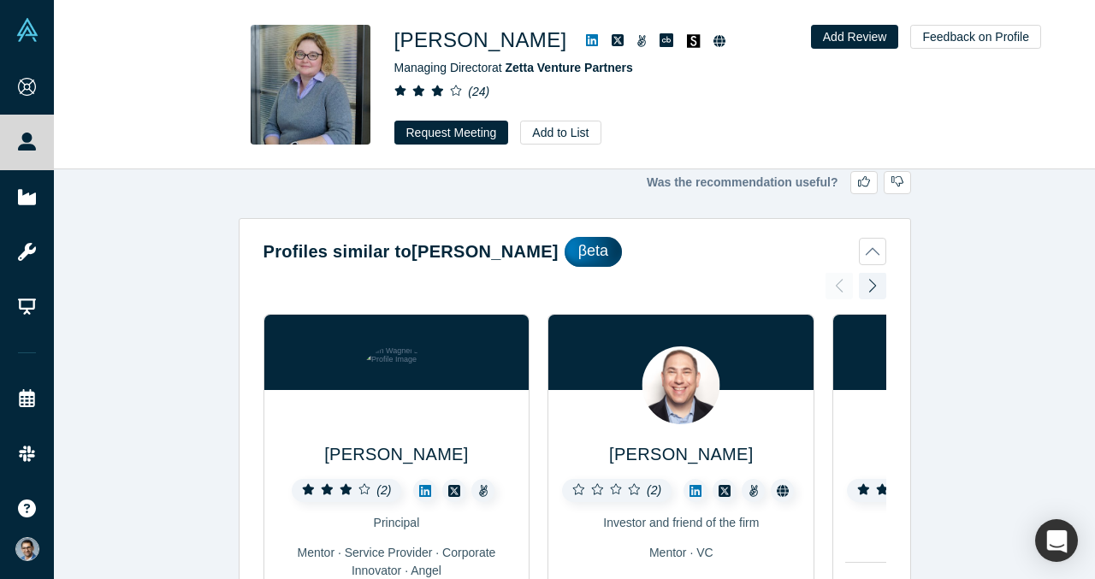
click at [867, 260] on button "Profiles similar to [PERSON_NAME] βeta" at bounding box center [575, 252] width 623 height 30
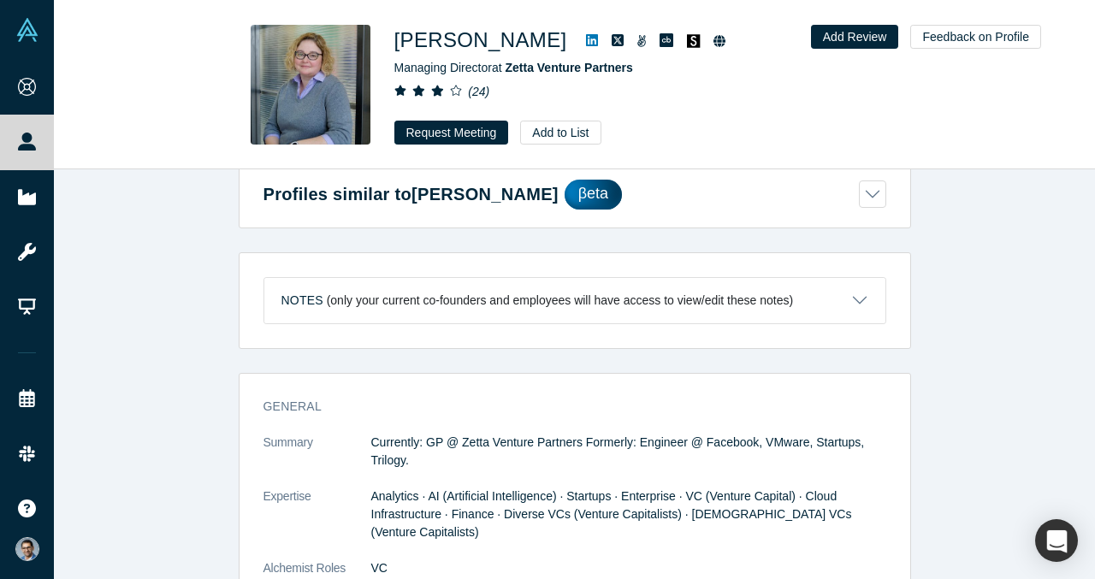
scroll to position [80, 0]
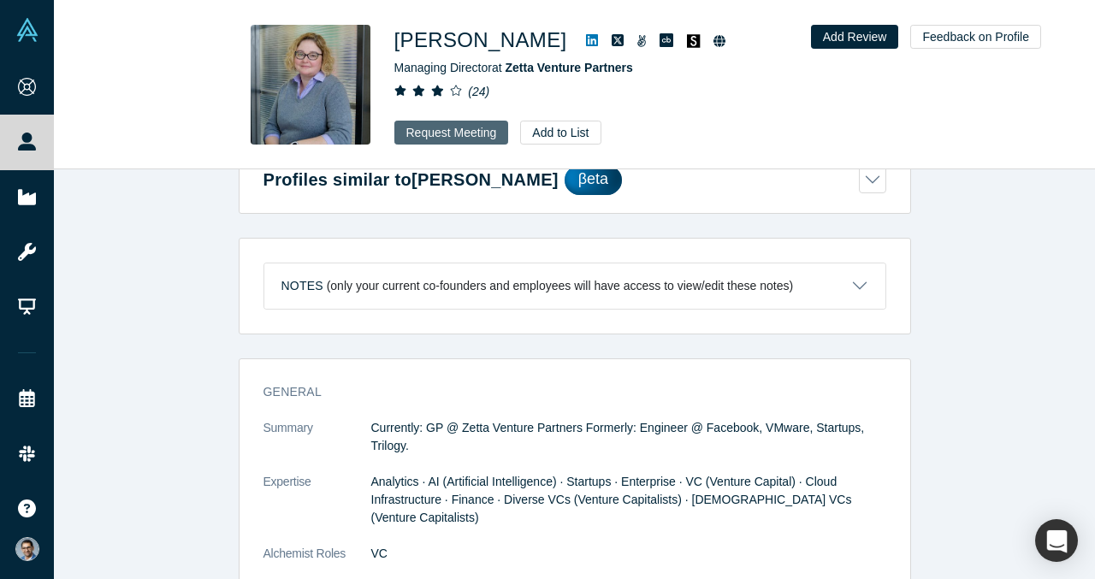
click at [481, 129] on button "Request Meeting" at bounding box center [451, 133] width 115 height 24
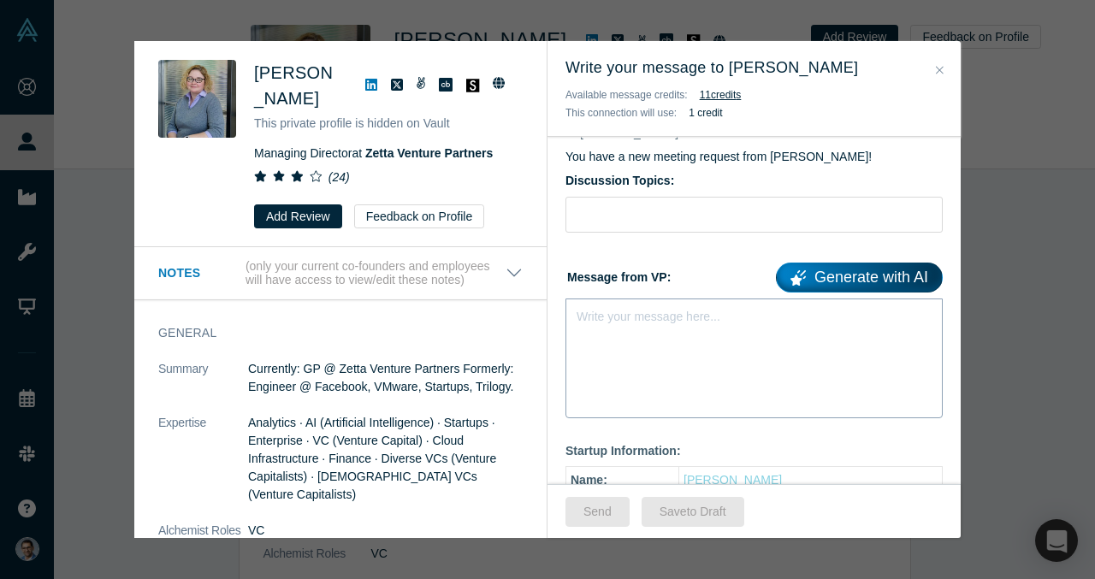
scroll to position [135, 0]
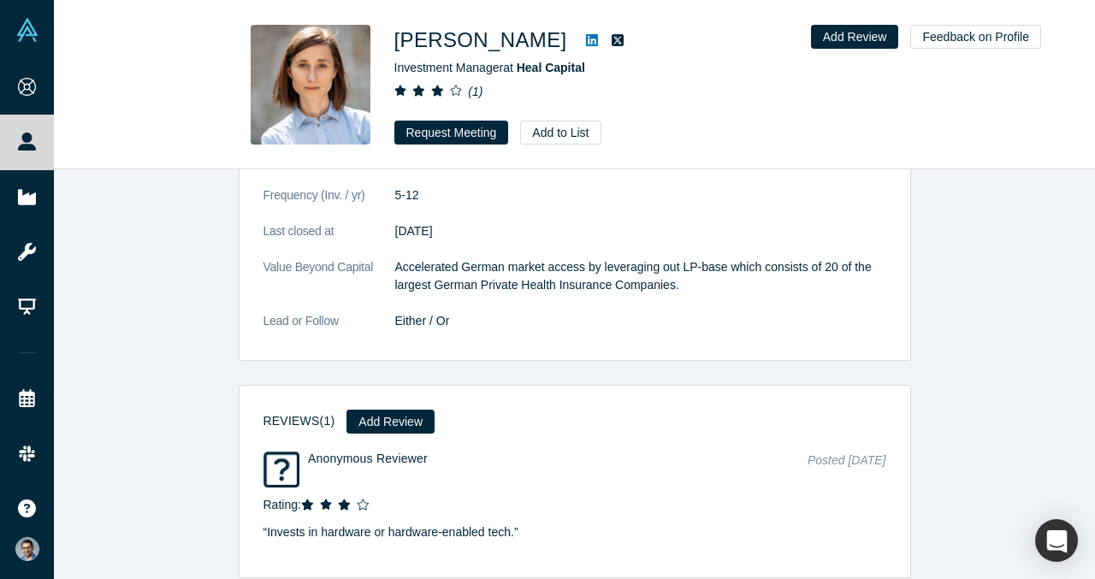
scroll to position [2233, 0]
